Goal: Task Accomplishment & Management: Use online tool/utility

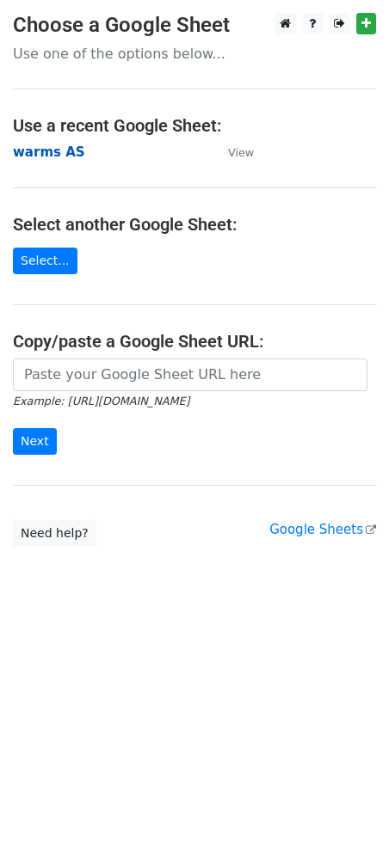
click at [52, 152] on strong "warms AS" at bounding box center [49, 151] width 72 height 15
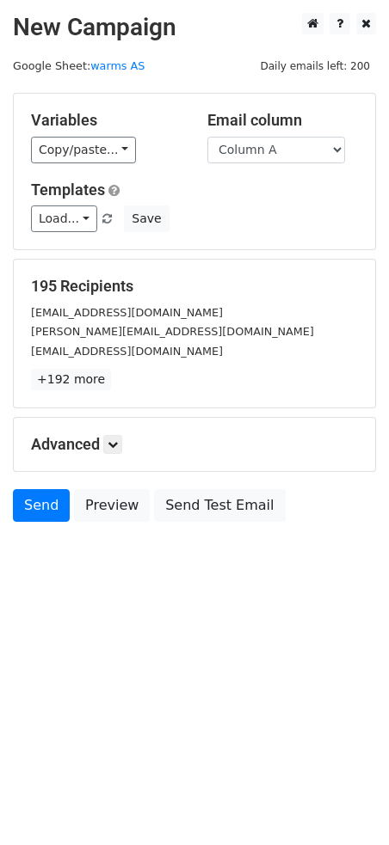
click at [249, 152] on select "Column A Column B Column C Column D Column E Column F Column G Column H Column …" at bounding box center [276, 150] width 138 height 27
click at [296, 150] on select "Column A Column B Column C Column D Column E Column F Column G Column H Column …" at bounding box center [276, 150] width 138 height 27
select select "Column J"
click at [207, 137] on select "Column A Column B Column C Column D Column E Column F Column G Column H Column …" at bounding box center [276, 150] width 138 height 27
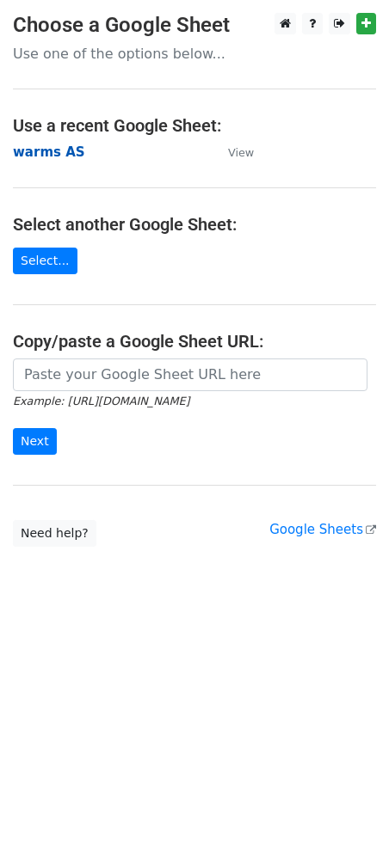
click at [47, 152] on strong "warms AS" at bounding box center [49, 151] width 72 height 15
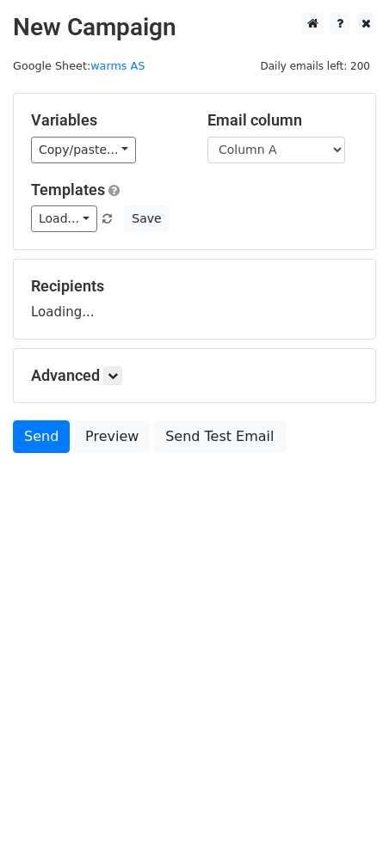
click at [267, 154] on select "Column A Column B Column C Column D Column E Column F Column G Column H Column …" at bounding box center [276, 150] width 138 height 27
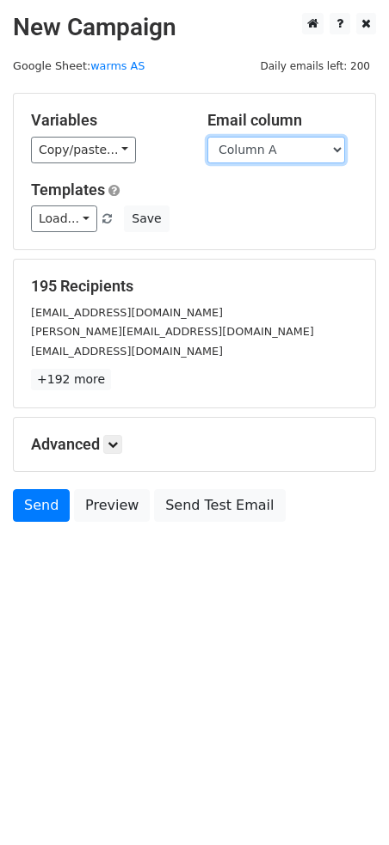
click at [279, 148] on select "Column A Column B Column C Column D Column E Column F Column G Column H Column …" at bounding box center [276, 150] width 138 height 27
select select "Column K"
click at [207, 137] on select "Column A Column B Column C Column D Column E Column F Column G Column H Column …" at bounding box center [276, 150] width 138 height 27
